Goal: Task Accomplishment & Management: Manage account settings

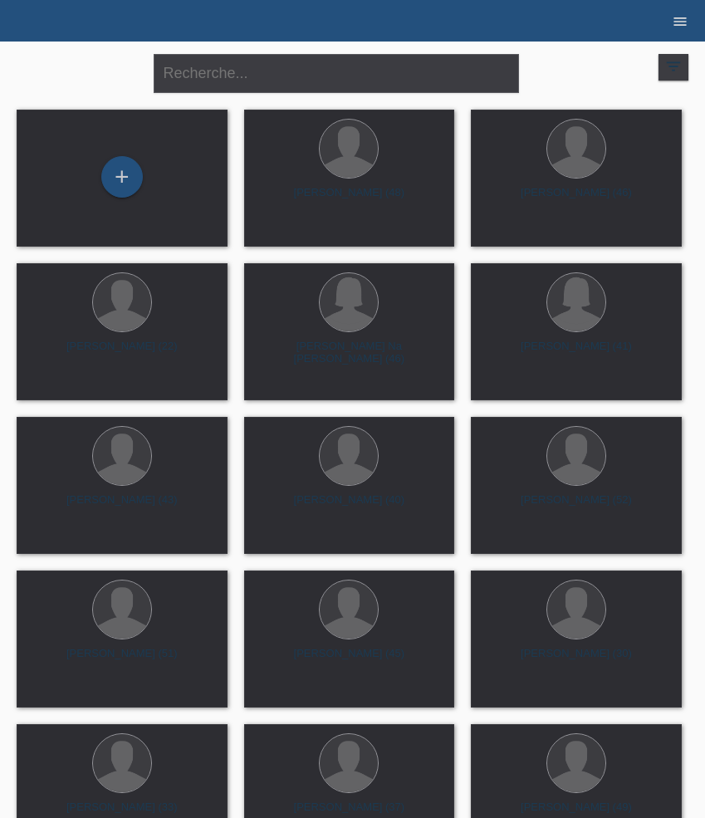
click at [677, 22] on icon "menu" at bounding box center [680, 21] width 17 height 17
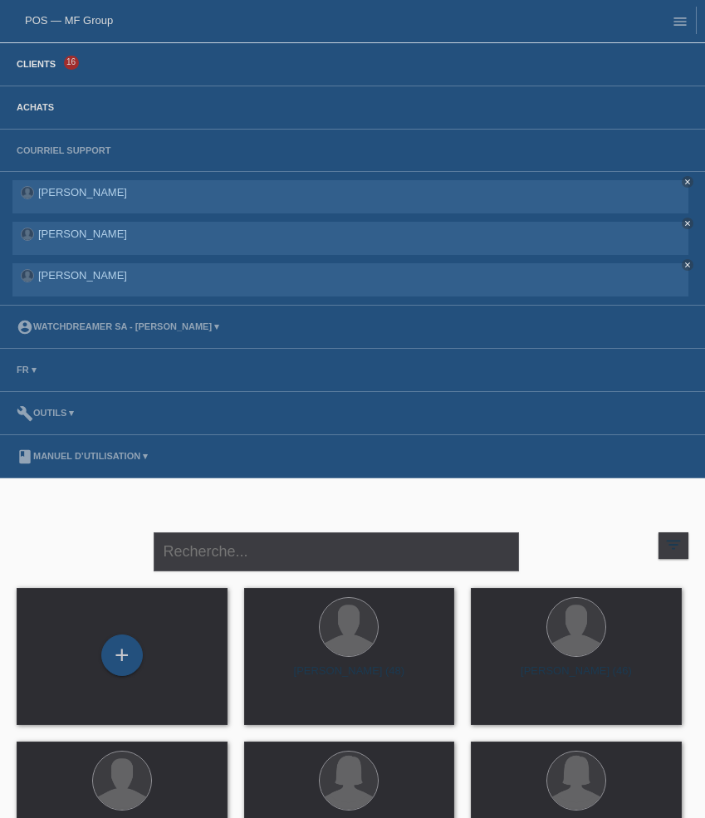
click at [41, 106] on link "Achats" at bounding box center [35, 107] width 54 height 10
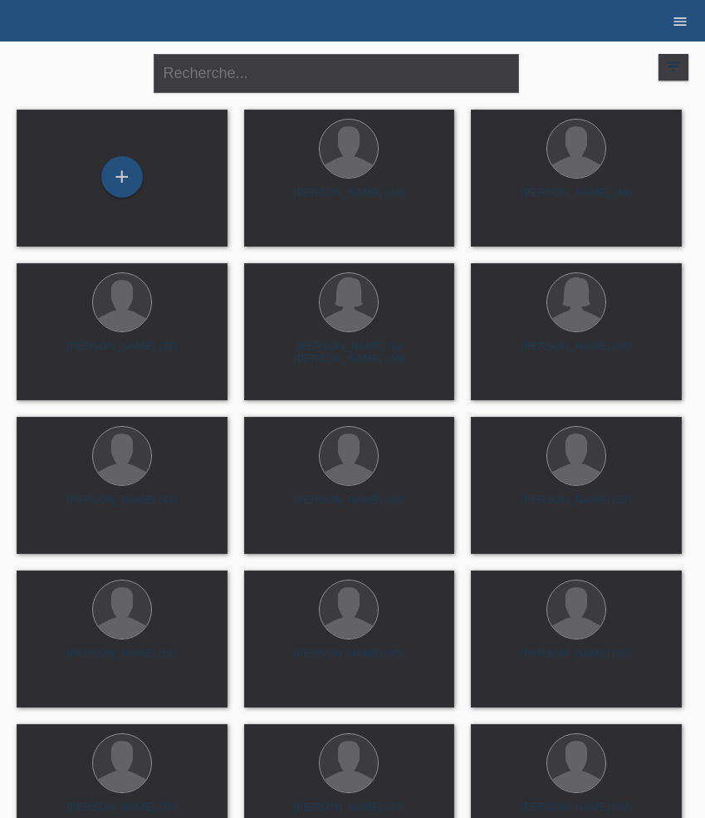
click at [684, 22] on icon "menu" at bounding box center [680, 21] width 17 height 17
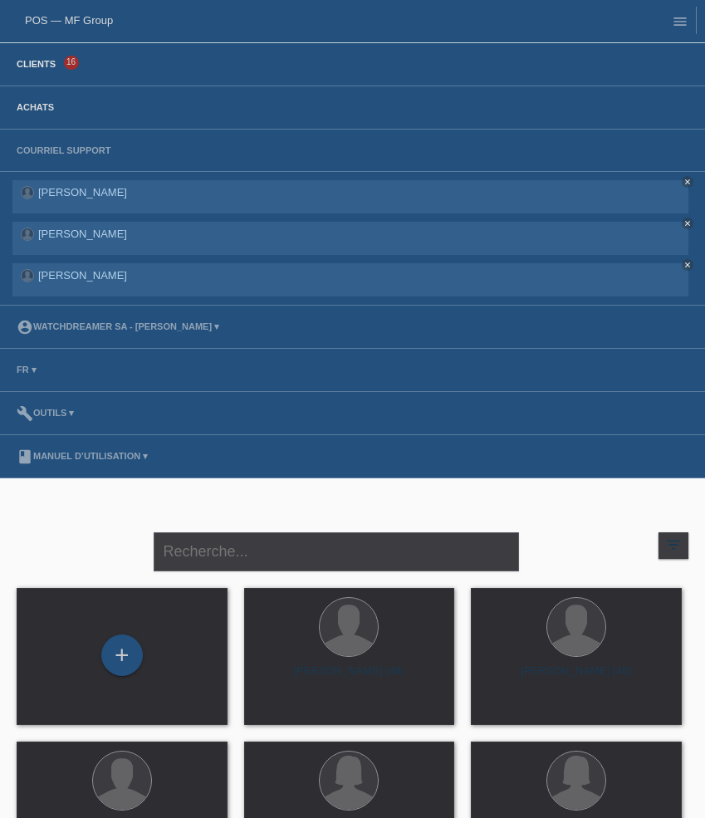
click at [55, 105] on link "Achats" at bounding box center [35, 107] width 54 height 10
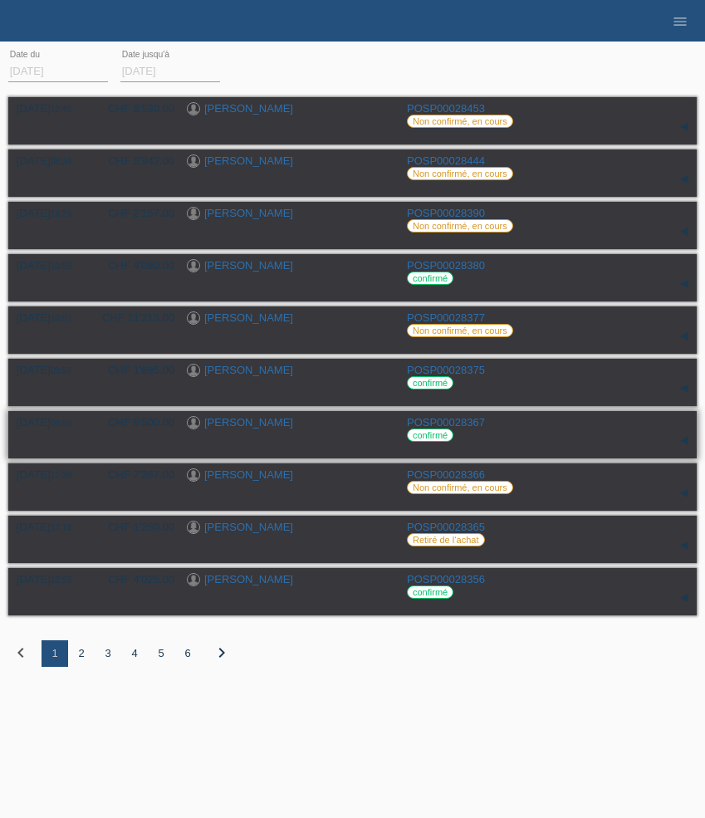
click at [290, 431] on div "[PERSON_NAME]" at bounding box center [291, 424] width 208 height 16
drag, startPoint x: 290, startPoint y: 432, endPoint x: 272, endPoint y: 424, distance: 19.3
click at [272, 424] on div "Willy Siqueira" at bounding box center [291, 424] width 208 height 16
click at [81, 664] on div "2" at bounding box center [81, 653] width 27 height 27
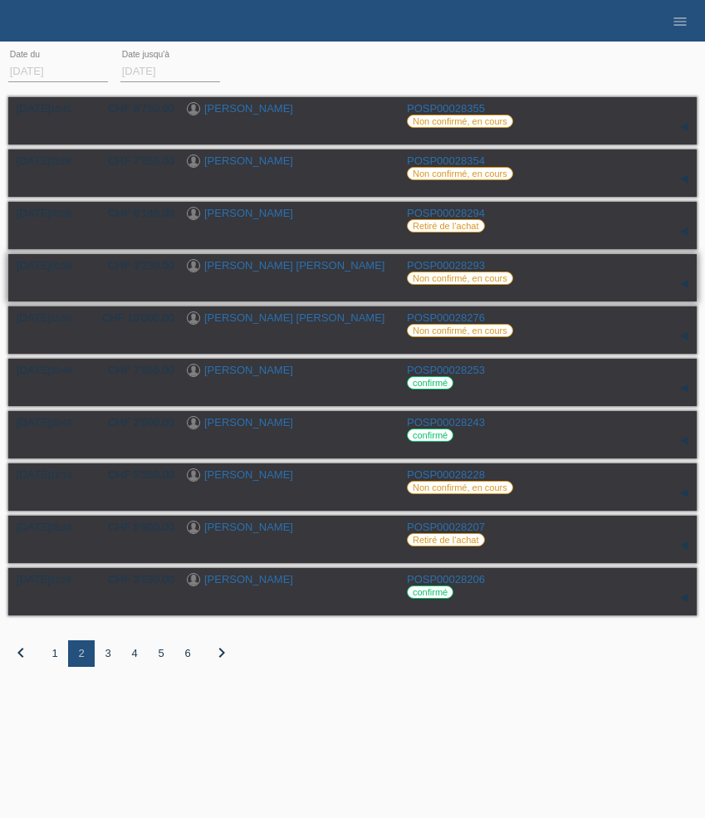
click at [265, 269] on link "[PERSON_NAME] [PERSON_NAME]" at bounding box center [294, 265] width 180 height 12
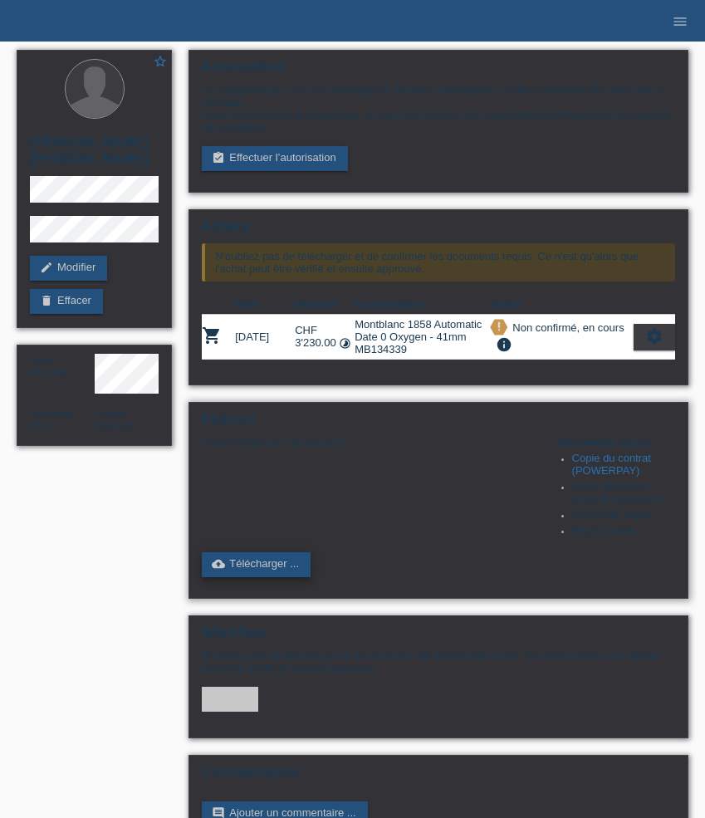
click at [276, 574] on link "cloud_upload Télécharger ..." at bounding box center [256, 564] width 109 height 25
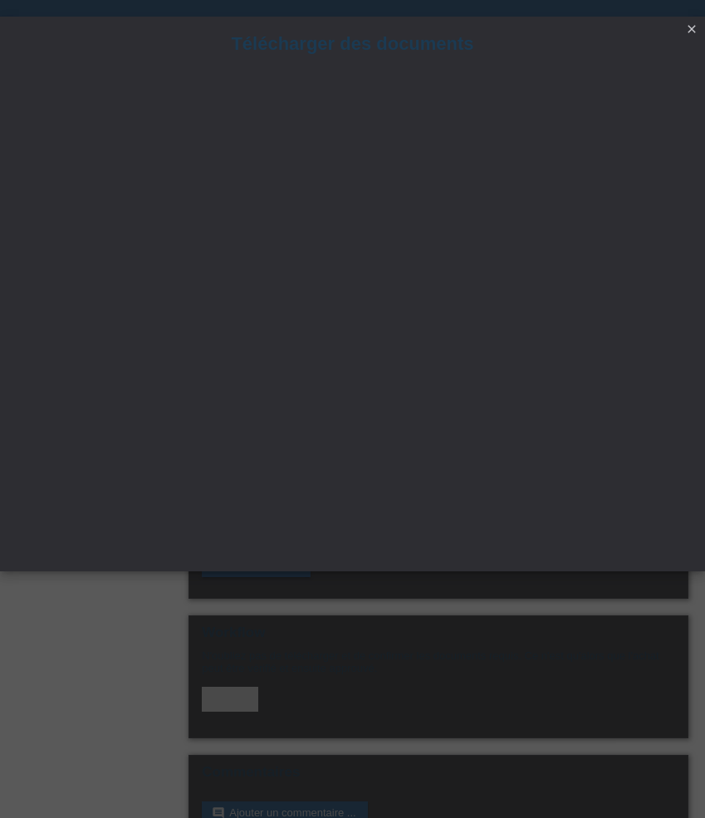
click at [692, 26] on icon "close" at bounding box center [691, 28] width 13 height 13
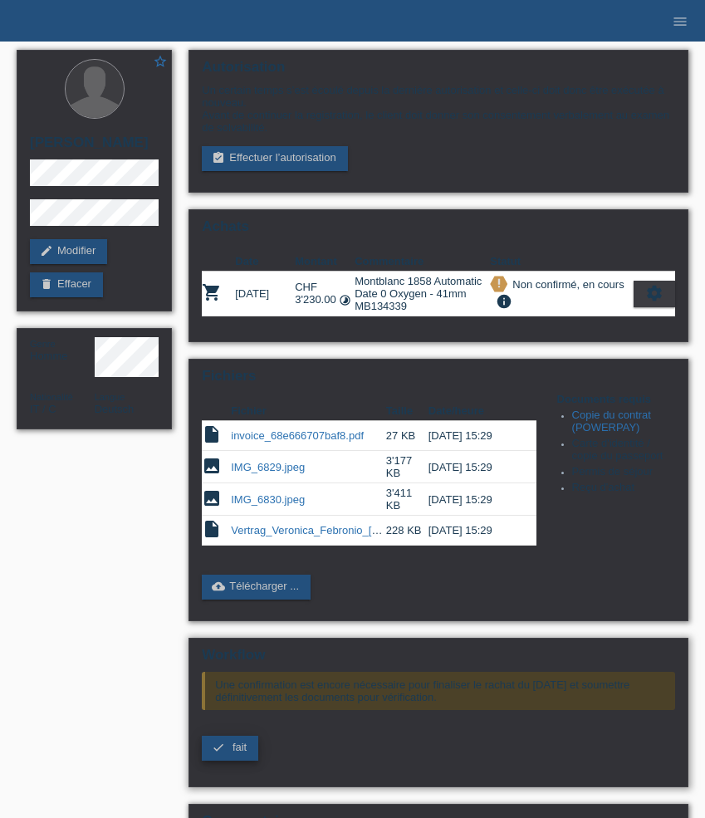
click at [233, 753] on span "fait" at bounding box center [239, 746] width 14 height 12
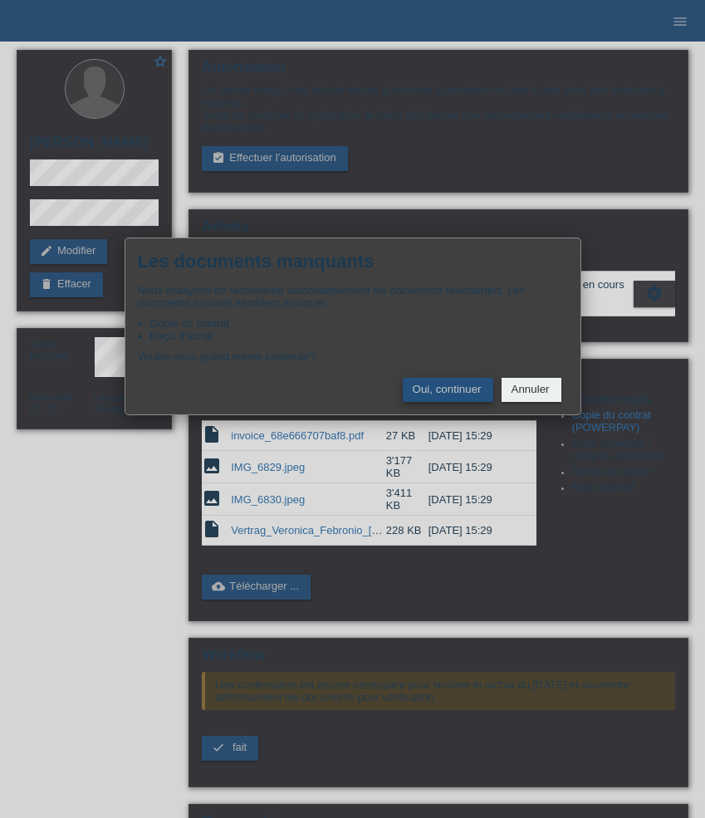
click at [437, 399] on button "Oui, continuer" at bounding box center [448, 390] width 90 height 24
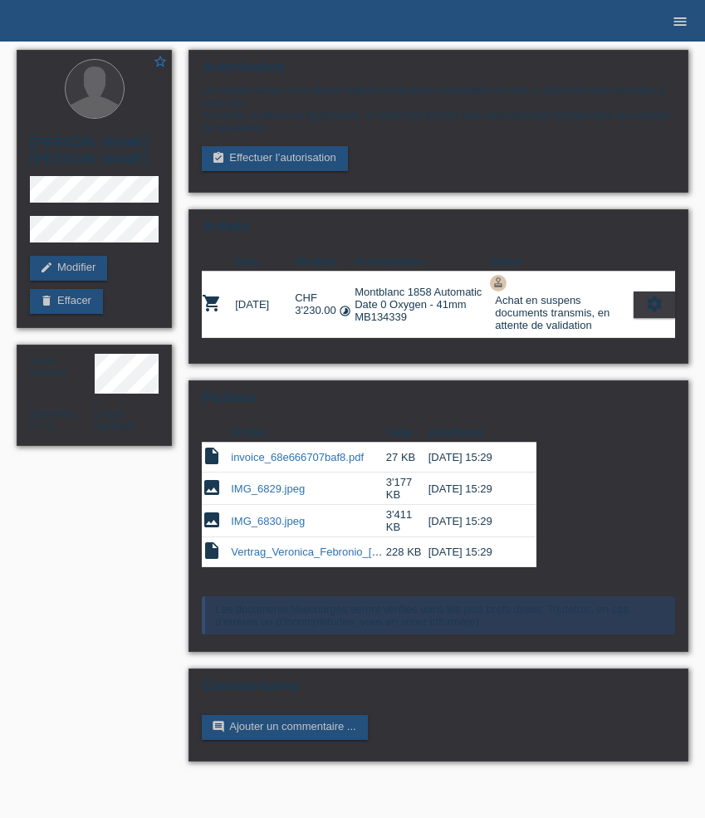
click at [677, 24] on icon "menu" at bounding box center [680, 21] width 17 height 17
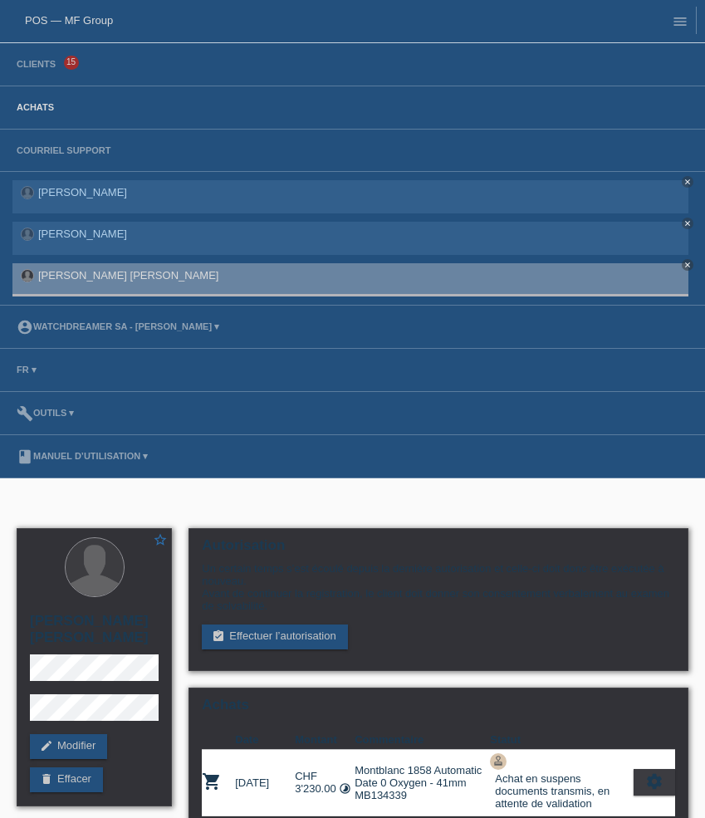
click at [48, 104] on link "Achats" at bounding box center [35, 107] width 54 height 10
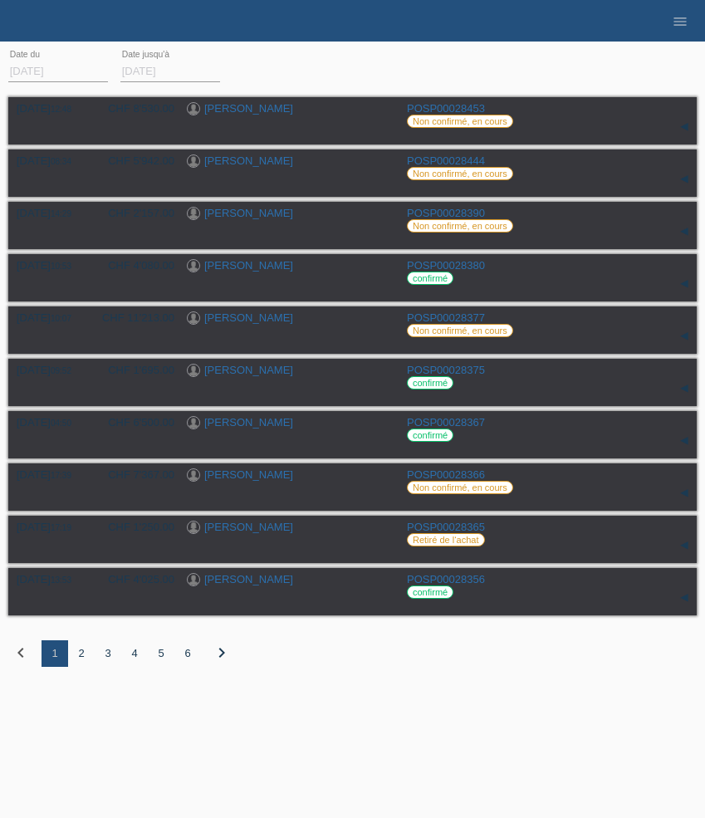
click at [80, 666] on div "2" at bounding box center [81, 653] width 27 height 27
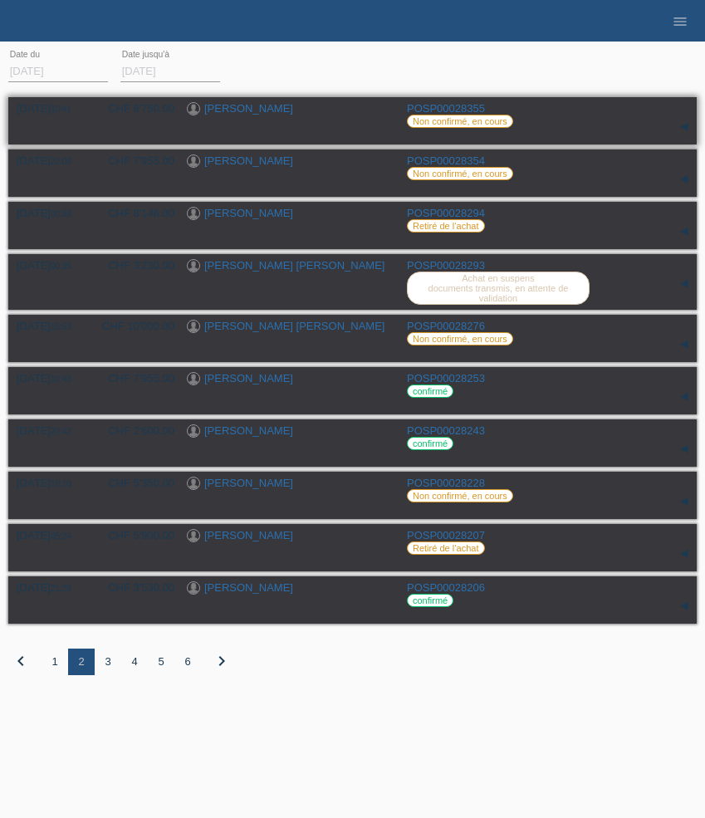
click at [264, 108] on link "[PERSON_NAME]" at bounding box center [248, 108] width 89 height 12
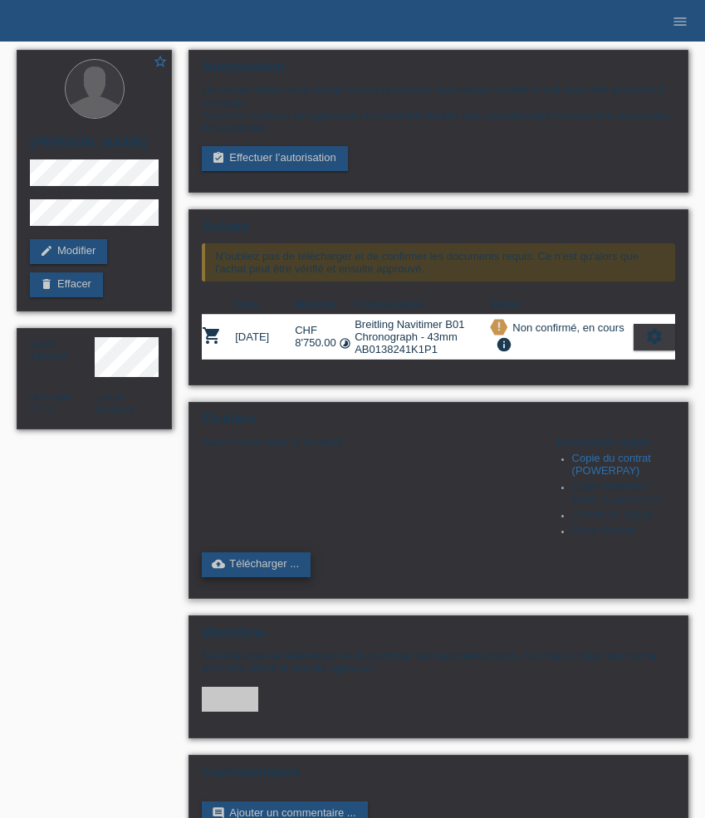
click at [266, 576] on link "cloud_upload Télécharger ..." at bounding box center [256, 564] width 109 height 25
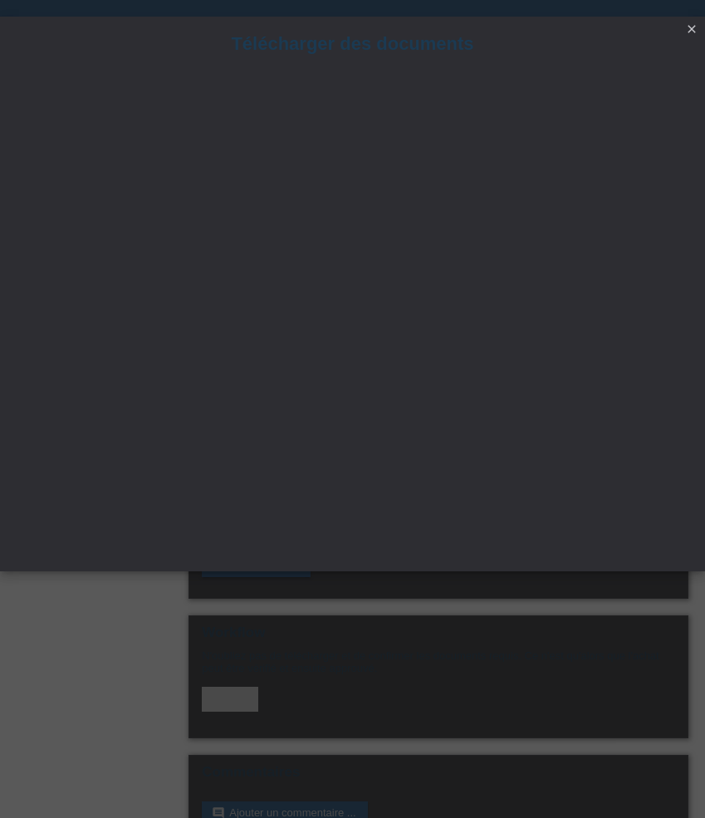
click at [689, 25] on icon "close" at bounding box center [691, 28] width 13 height 13
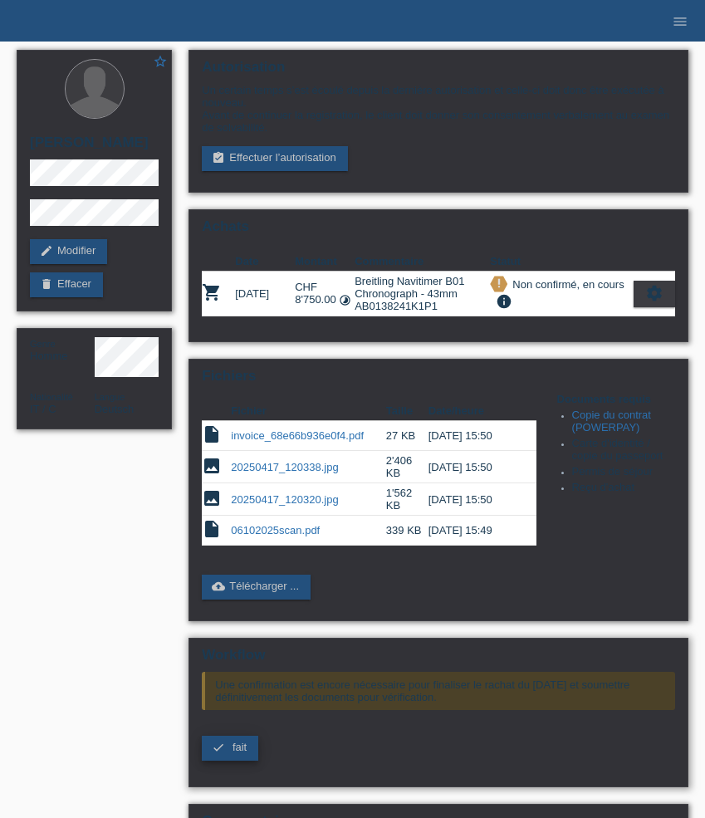
click at [227, 760] on link "check fait" at bounding box center [230, 747] width 56 height 25
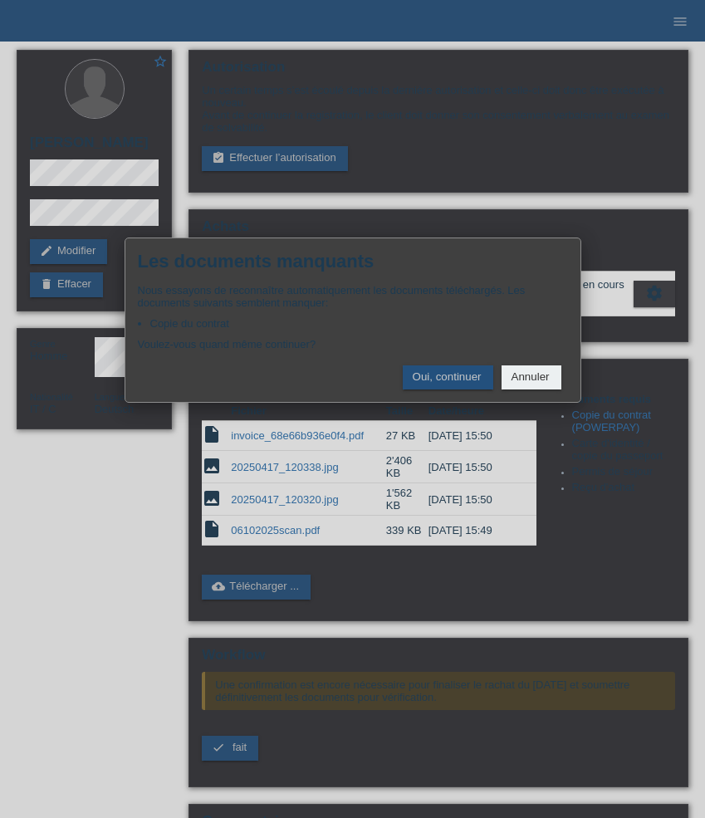
scroll to position [2, 0]
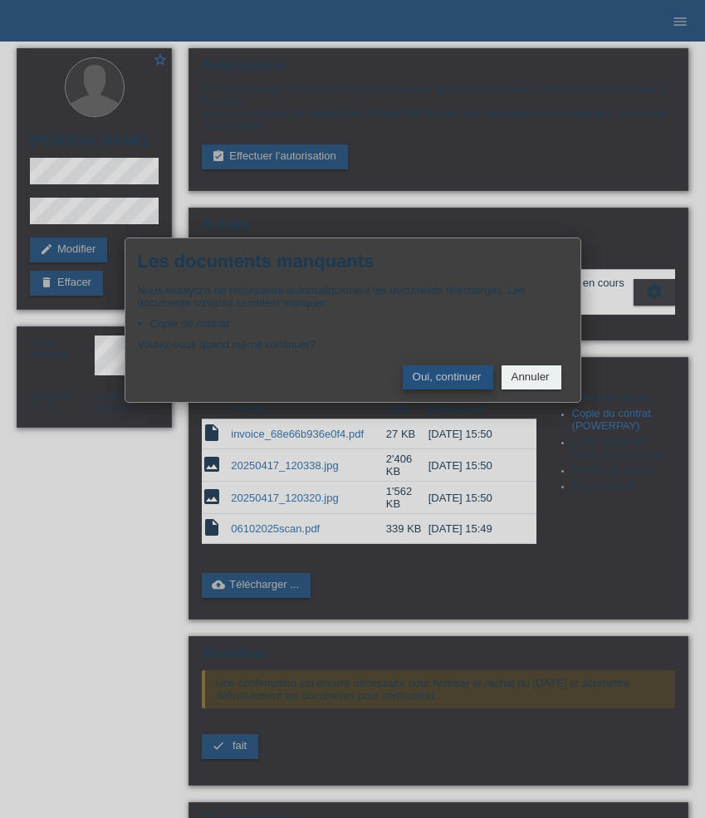
click at [458, 383] on button "Oui, continuer" at bounding box center [448, 377] width 90 height 24
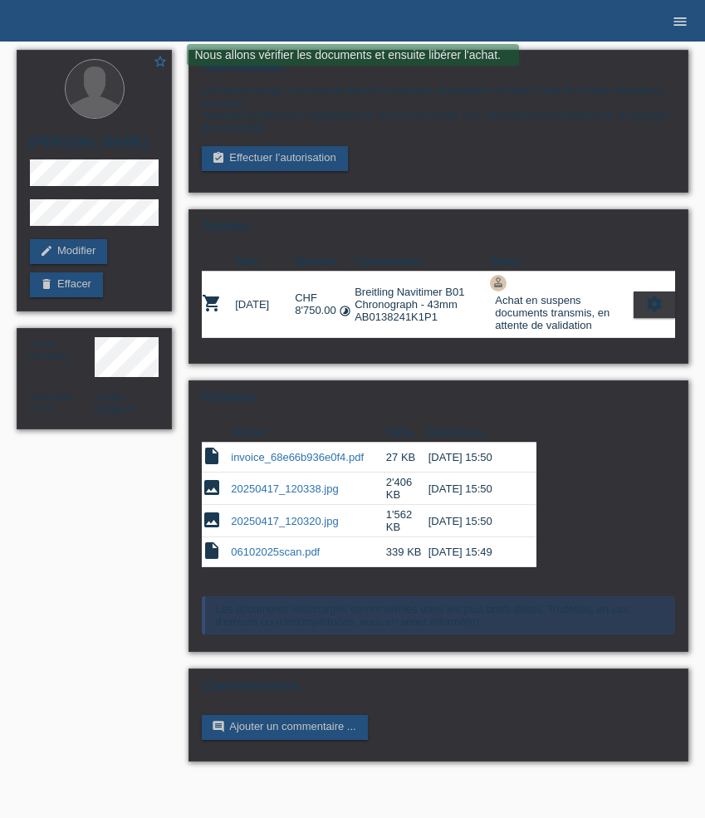
click at [685, 17] on icon "menu" at bounding box center [680, 21] width 17 height 17
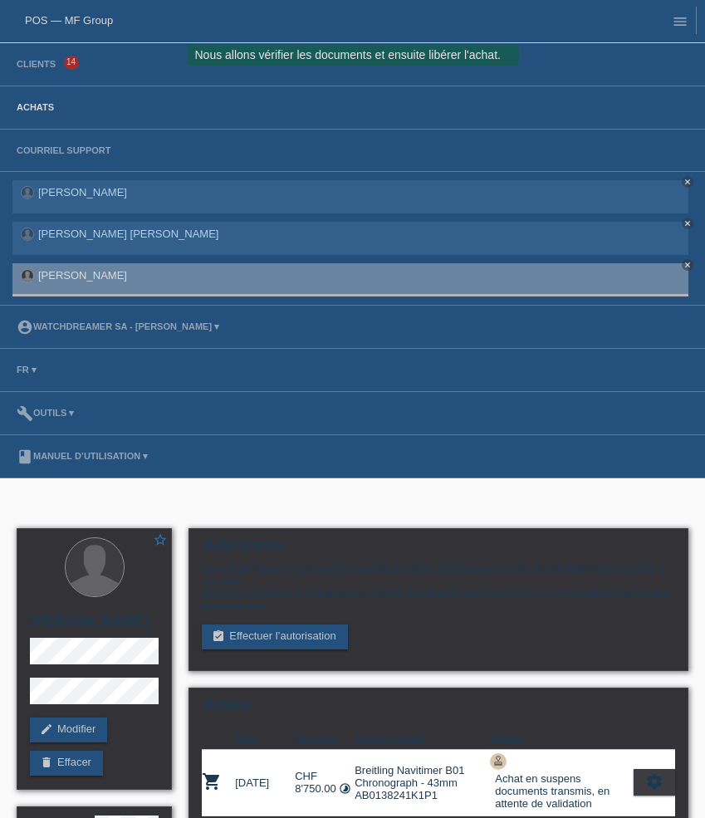
click at [33, 111] on link "Achats" at bounding box center [35, 107] width 54 height 10
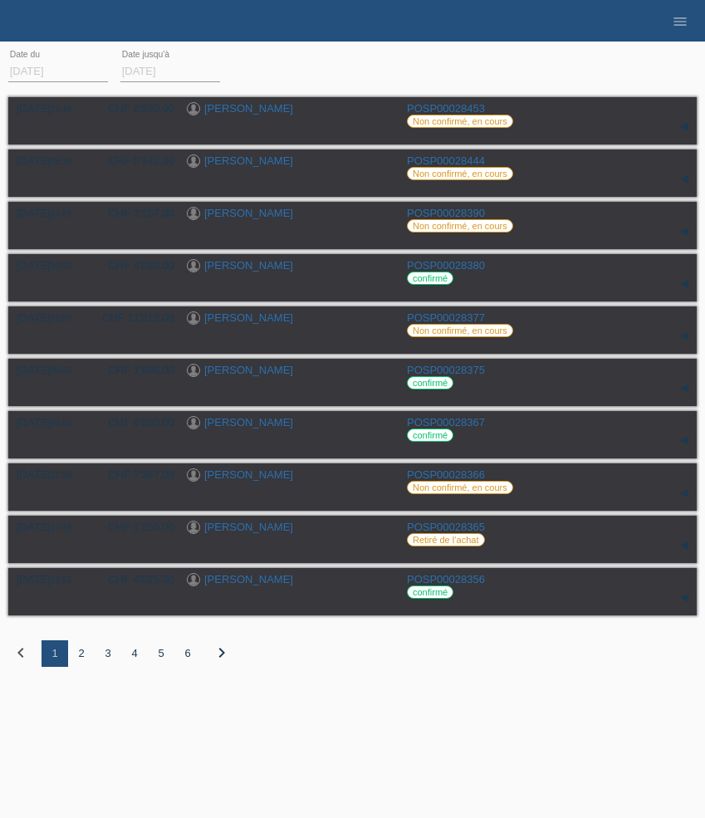
click at [89, 660] on div "2" at bounding box center [81, 653] width 27 height 27
click at [80, 656] on div "2" at bounding box center [81, 653] width 27 height 27
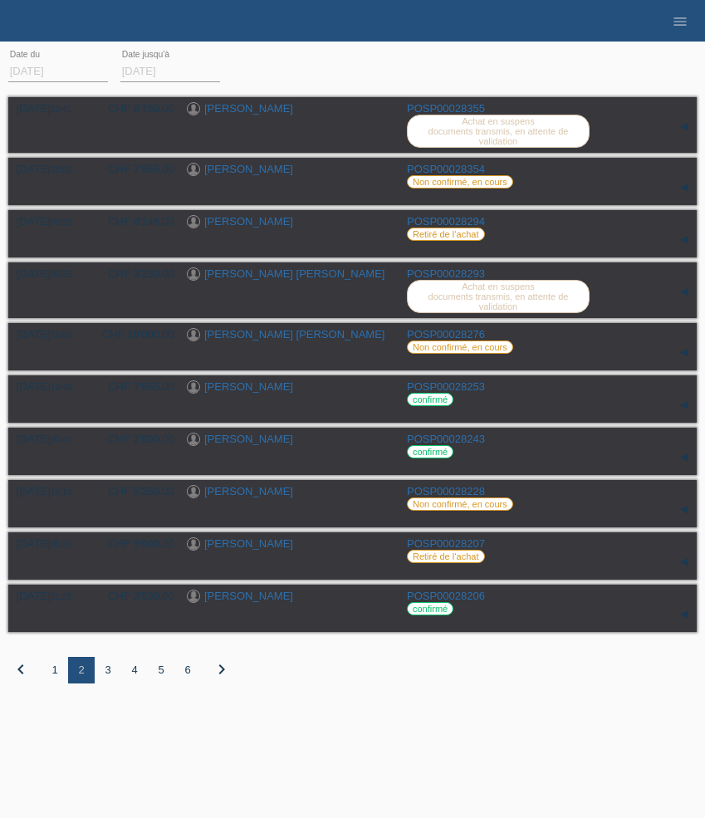
click at [54, 683] on div "1" at bounding box center [55, 670] width 27 height 27
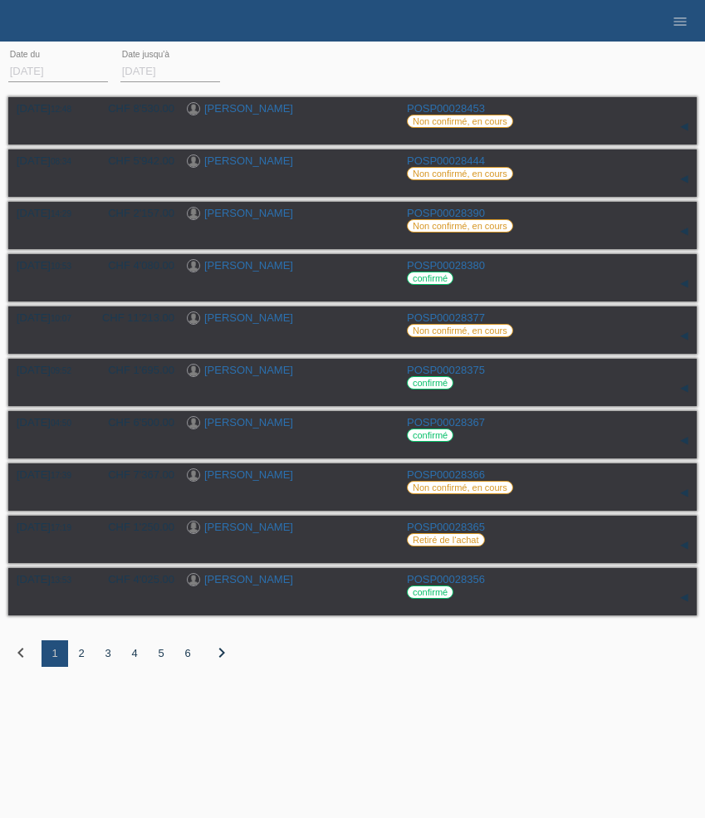
click at [82, 664] on div "2" at bounding box center [81, 653] width 27 height 27
